Goal: Transaction & Acquisition: Purchase product/service

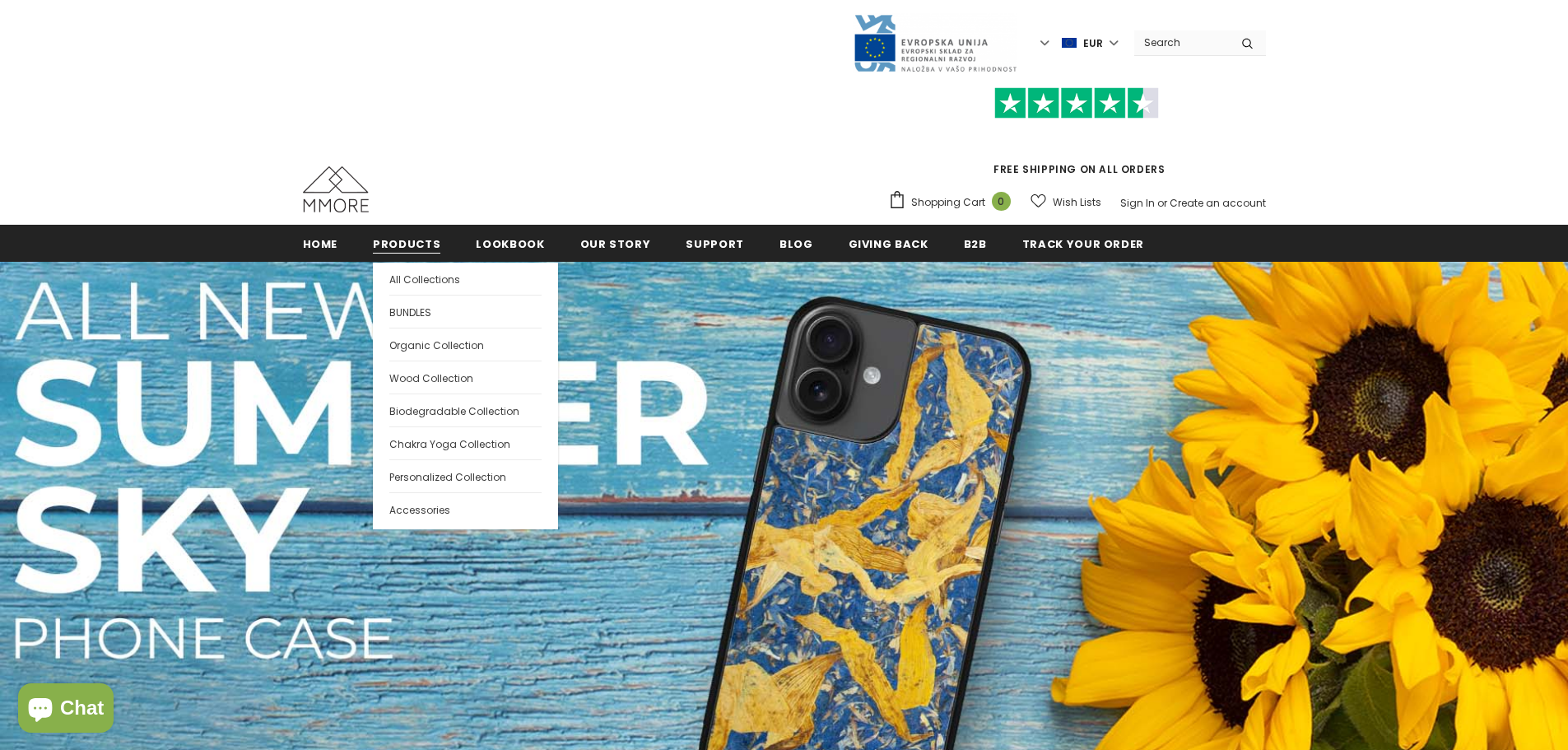
click at [394, 244] on span "Products" at bounding box center [406, 244] width 68 height 16
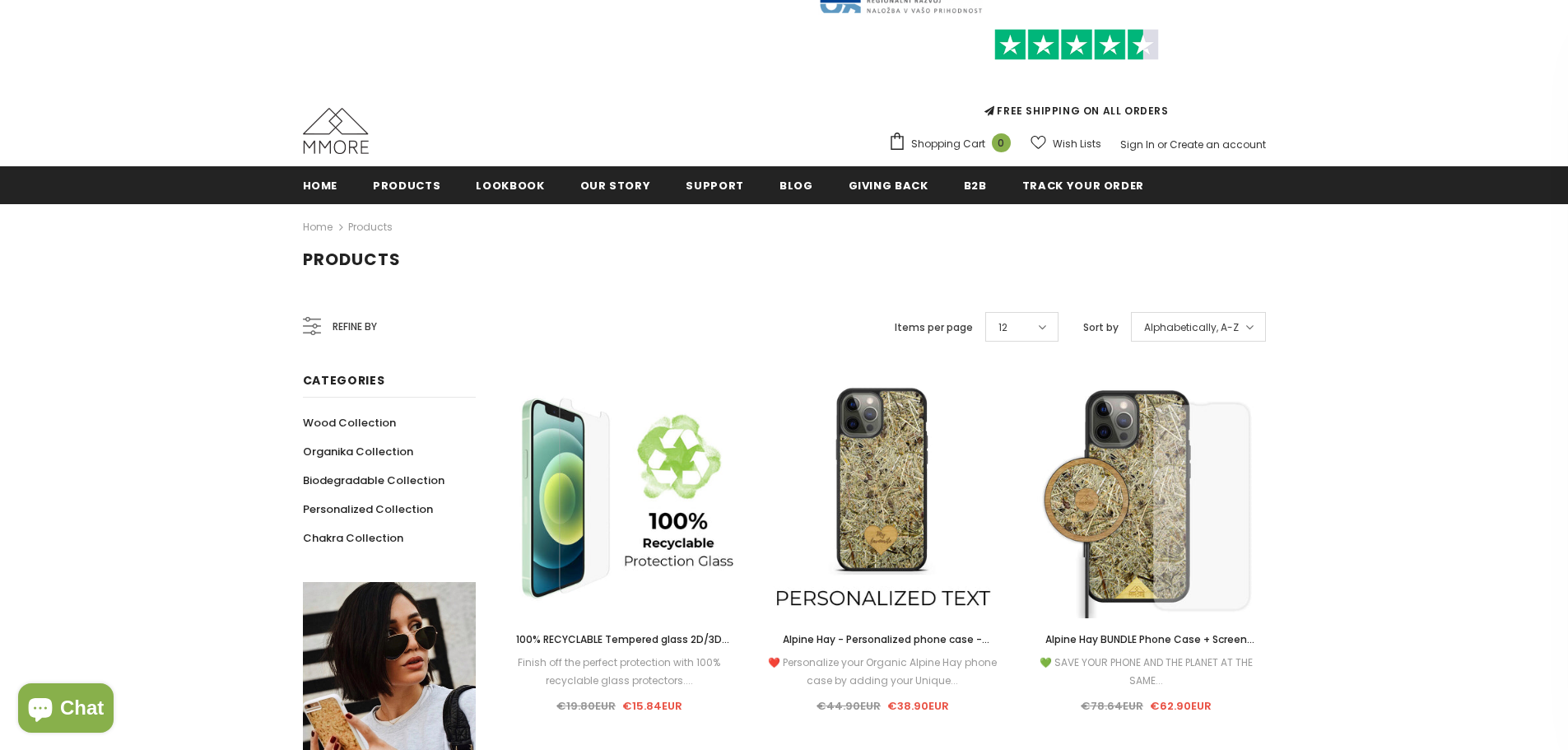
scroll to position [165, 0]
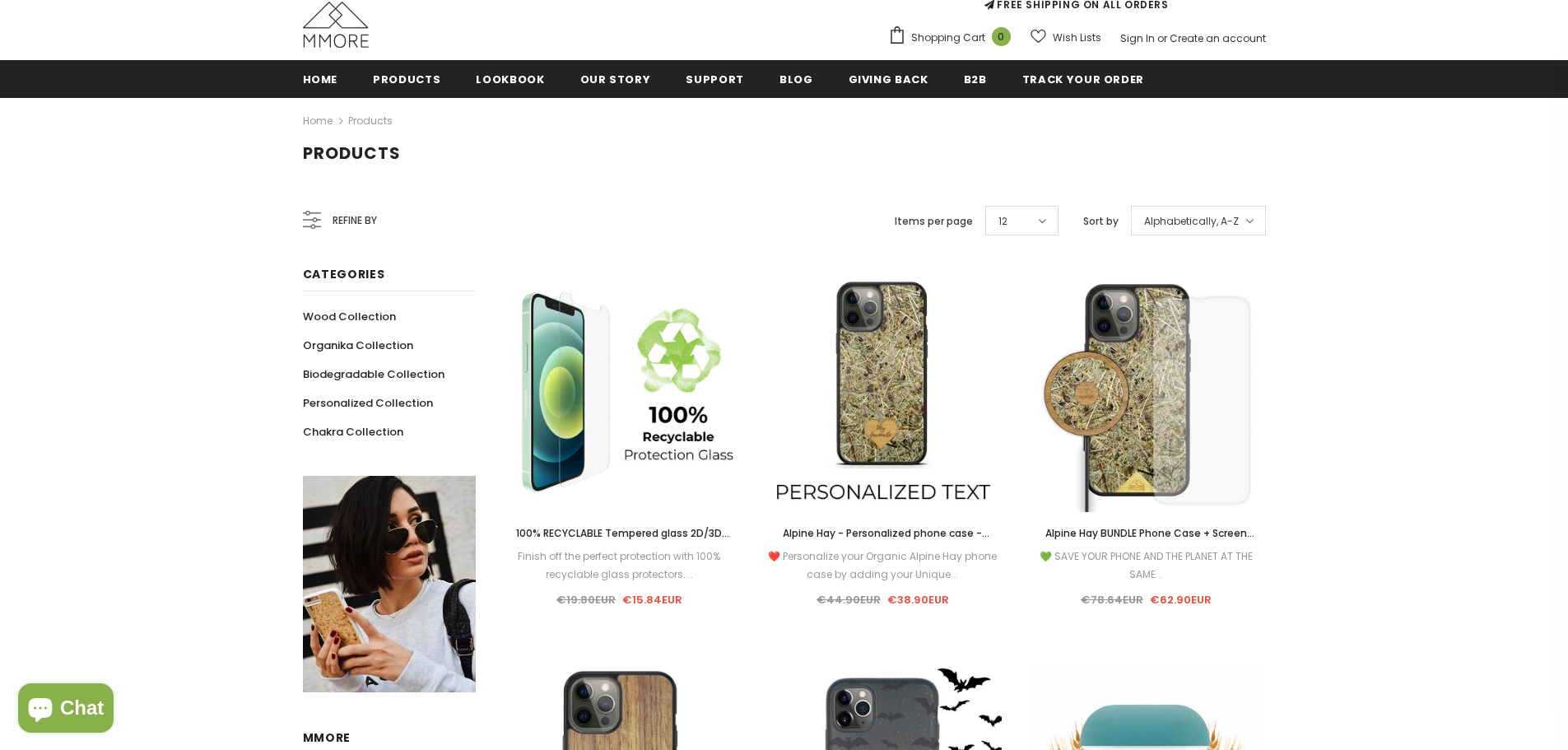
click at [343, 218] on span "Refine by" at bounding box center [355, 221] width 45 height 18
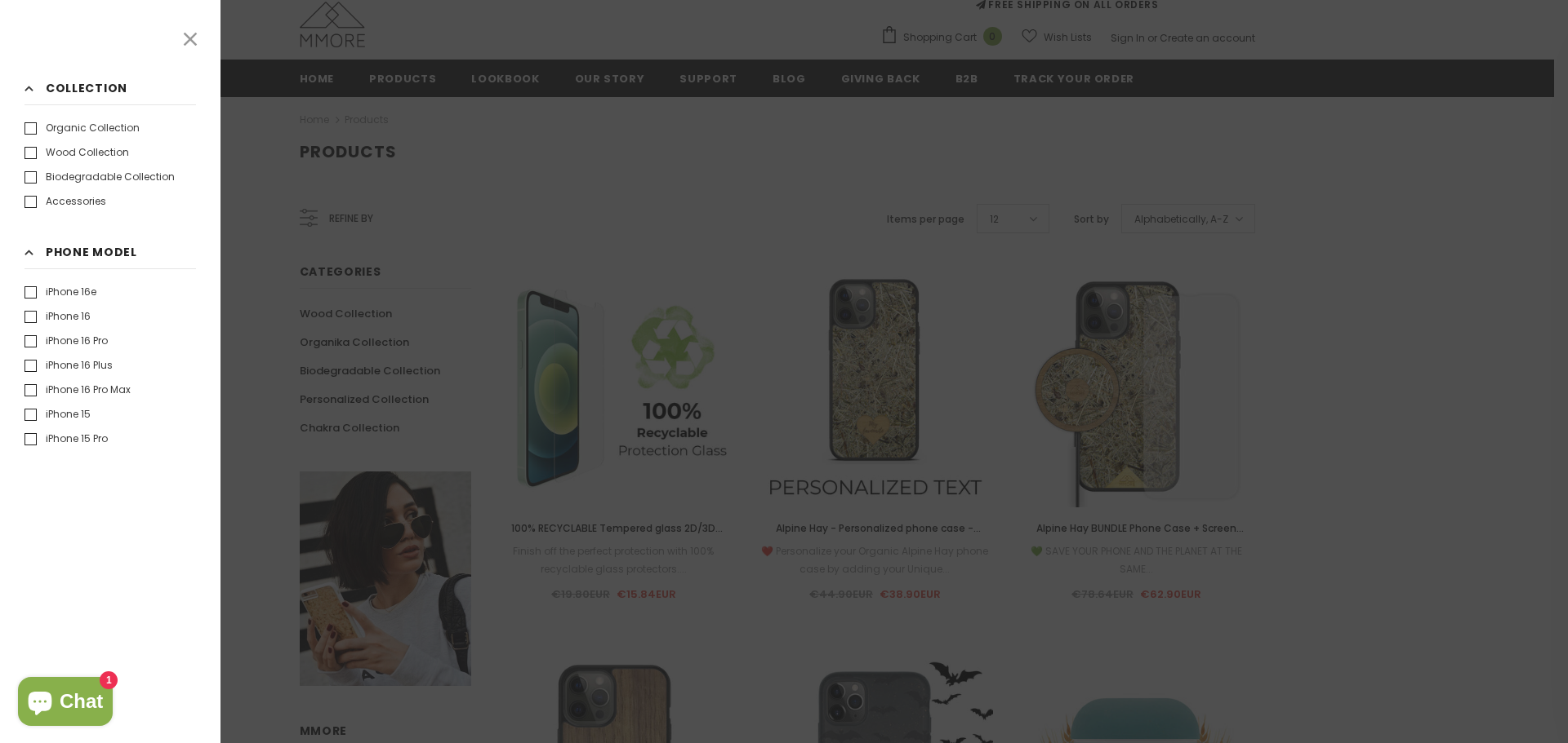
click at [113, 386] on label "iPhone 16 Pro Max" at bounding box center [77, 390] width 106 height 17
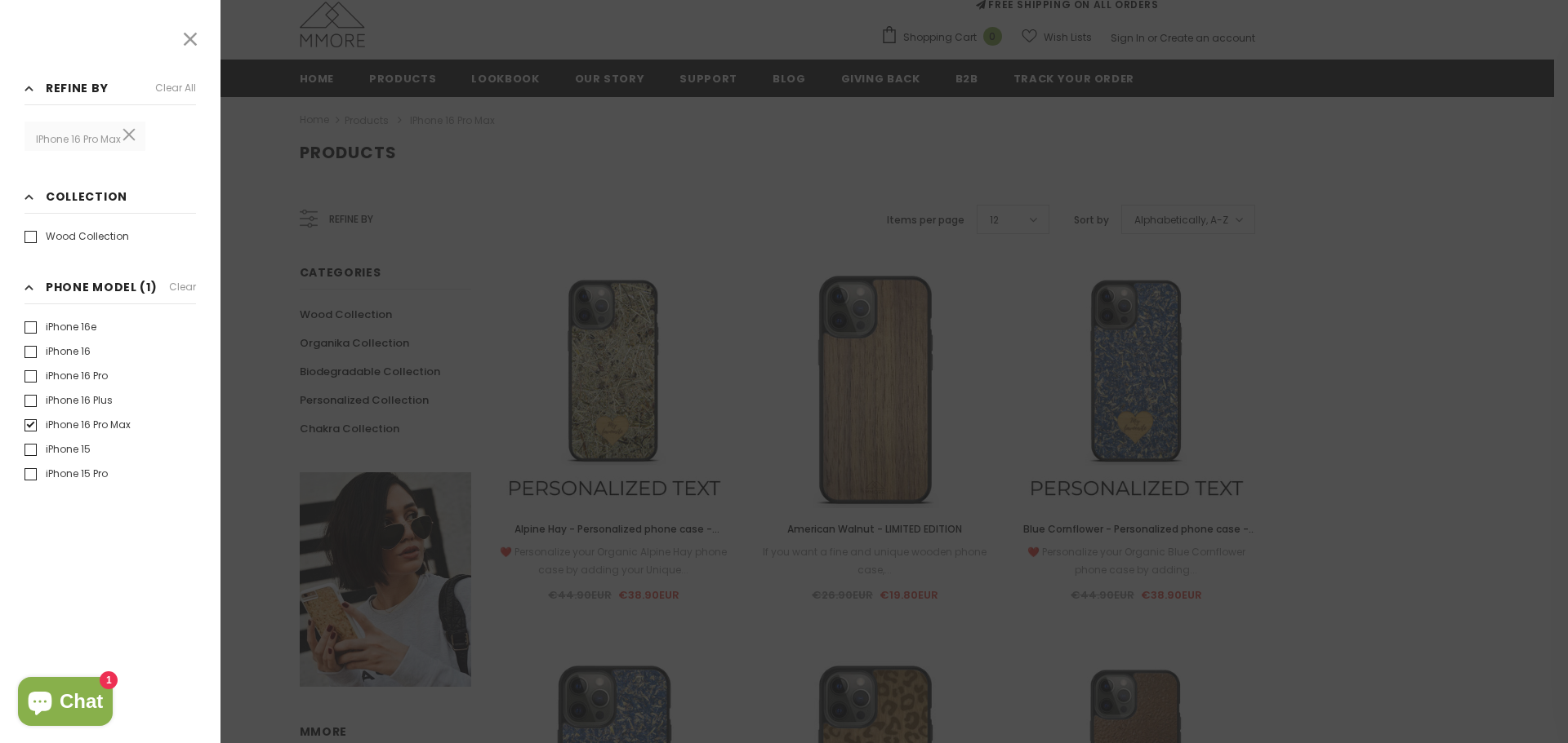
click at [1470, 415] on div at bounding box center [784, 372] width 1568 height 743
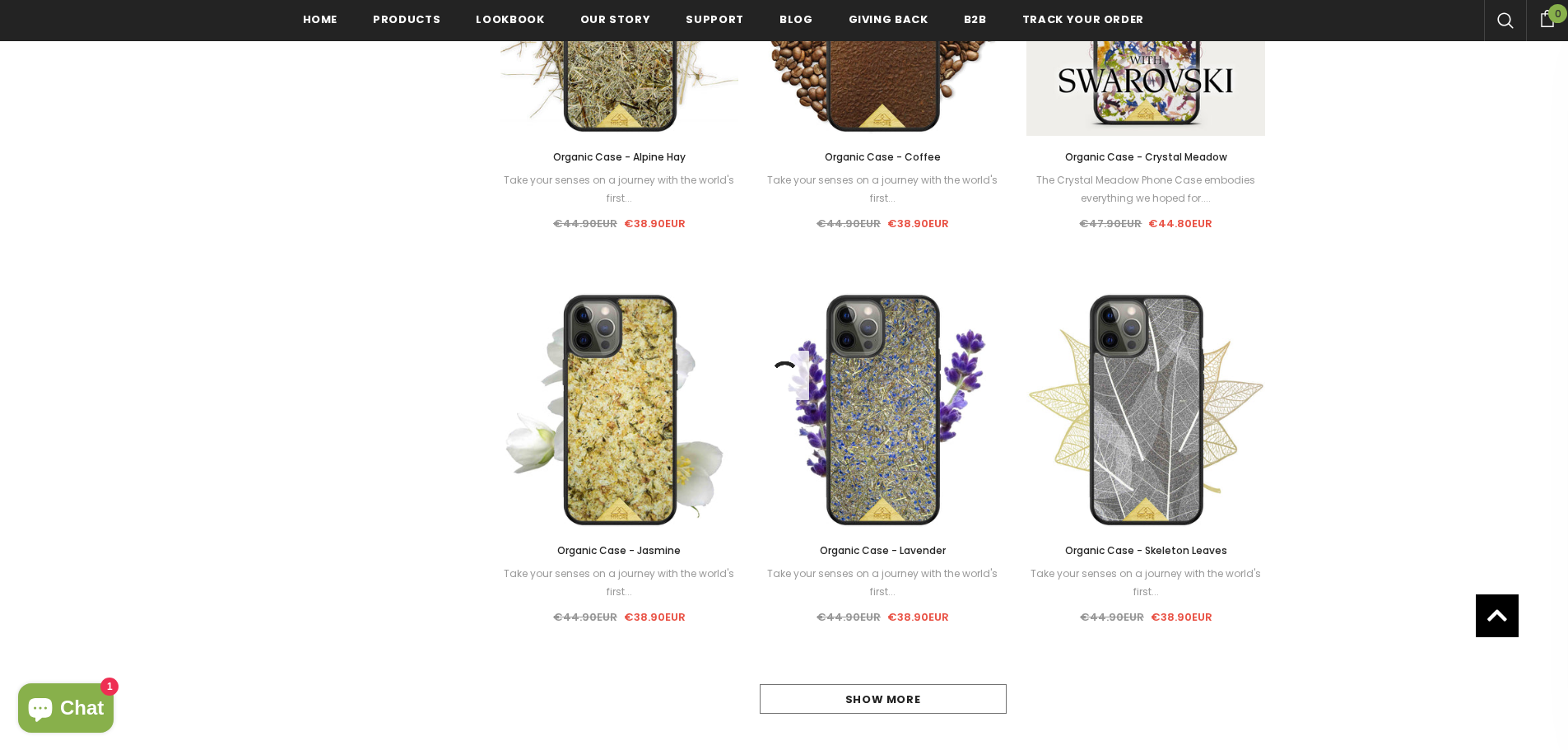
scroll to position [2966, 0]
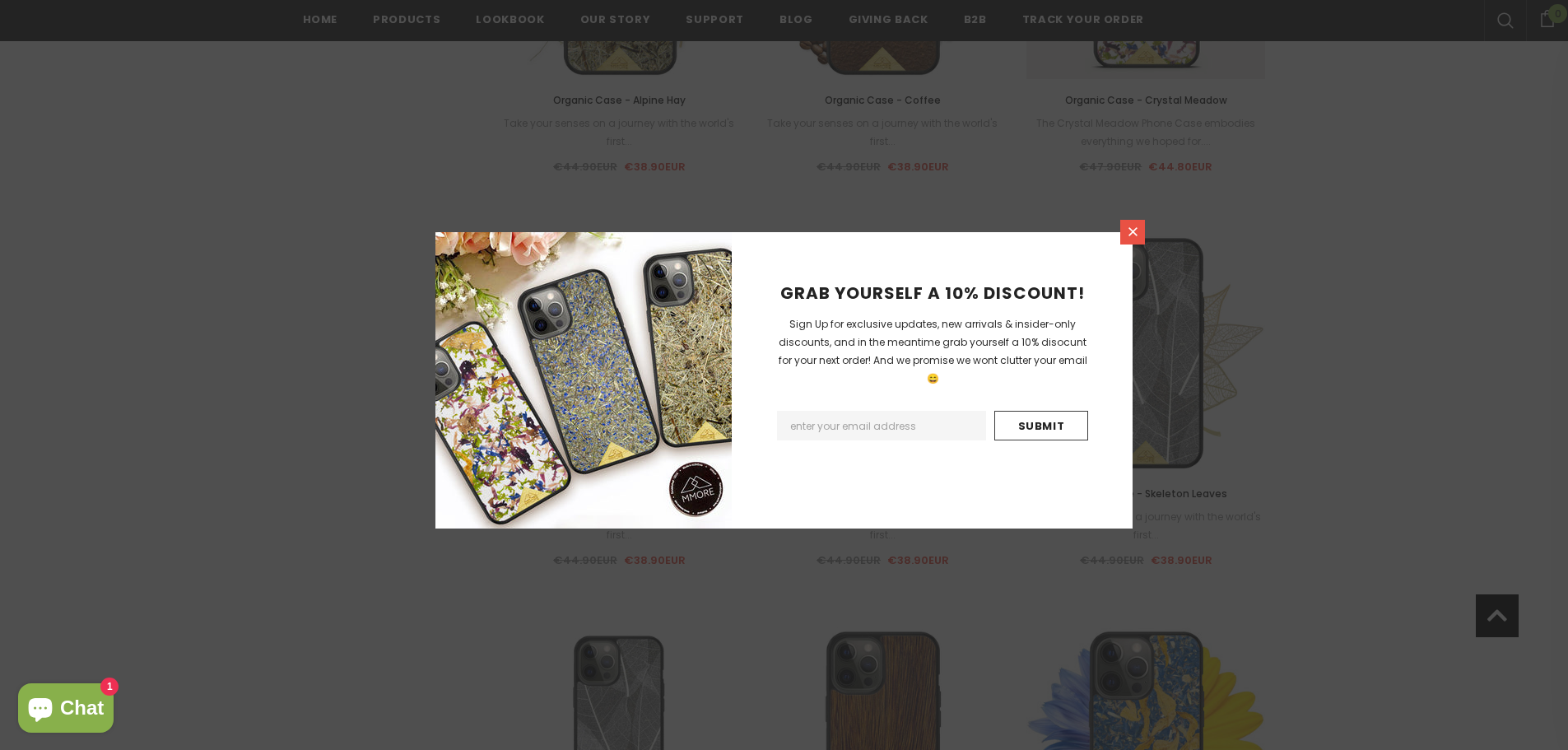
click at [1139, 226] on icon at bounding box center [1133, 232] width 14 height 14
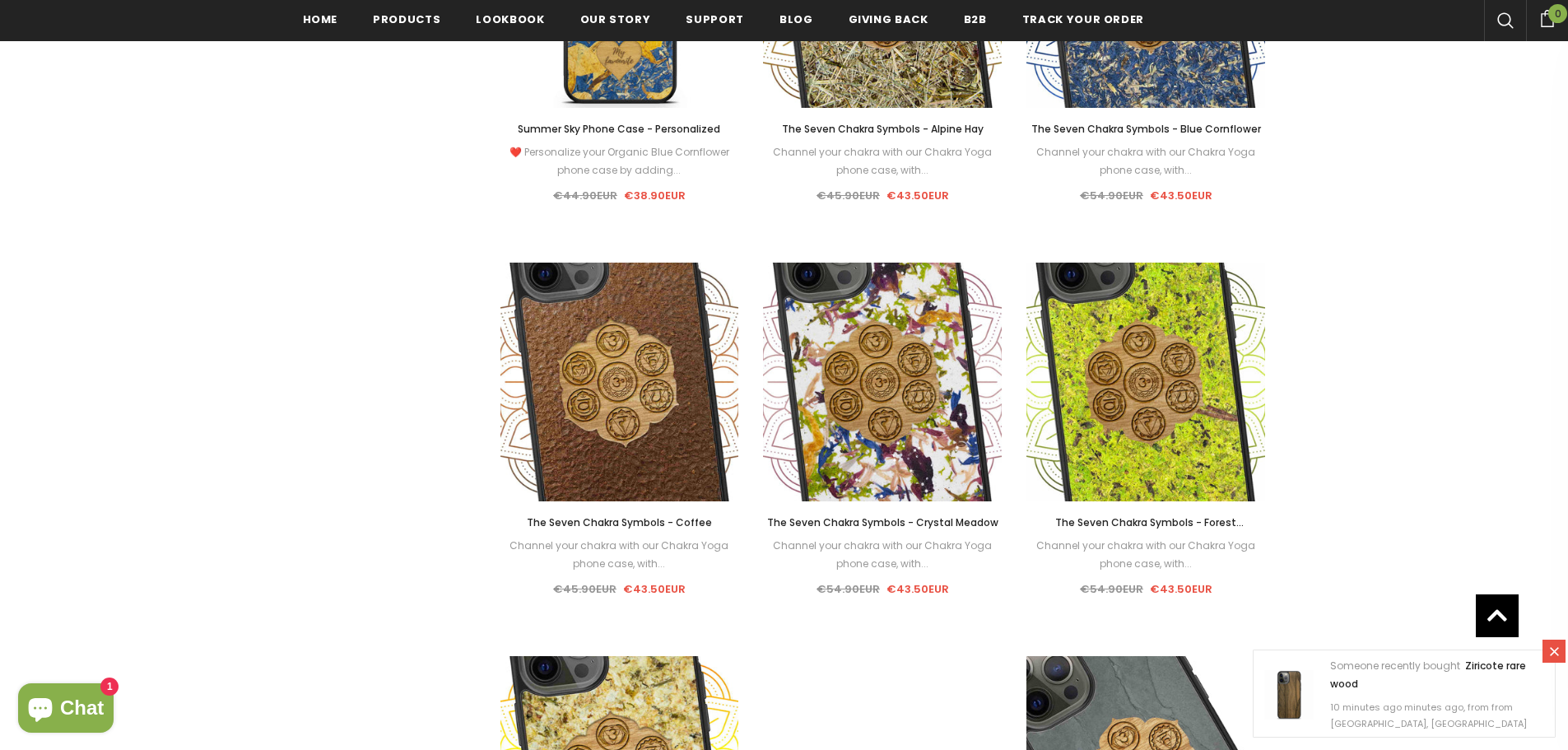
scroll to position [4118, 0]
